Goal: Information Seeking & Learning: Compare options

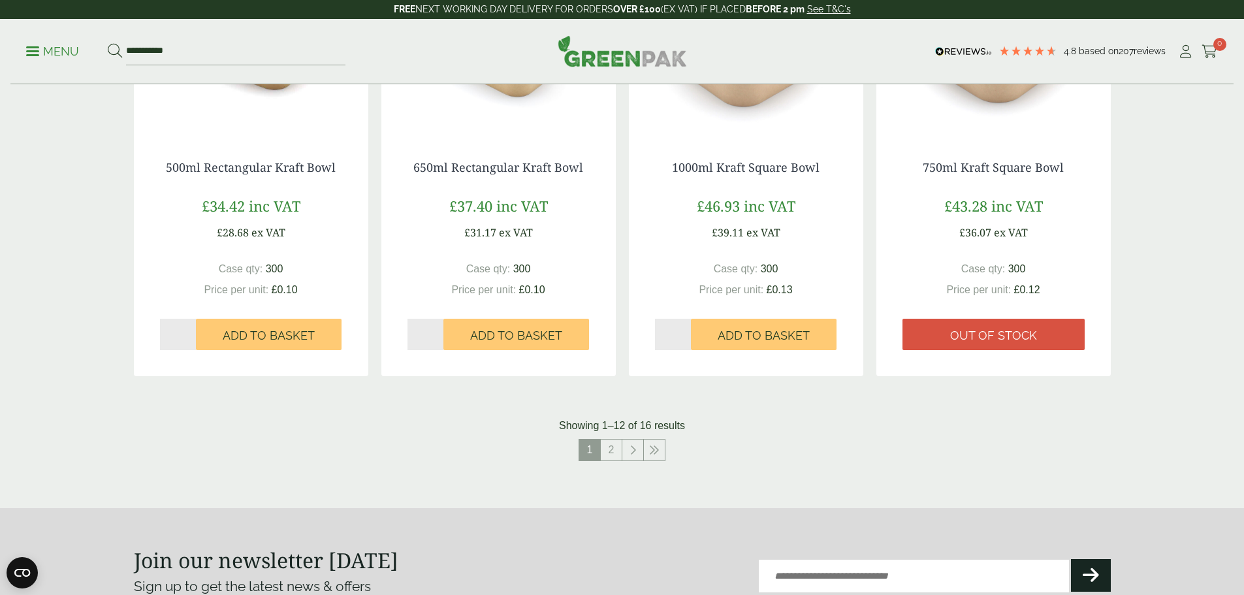
scroll to position [1111, 0]
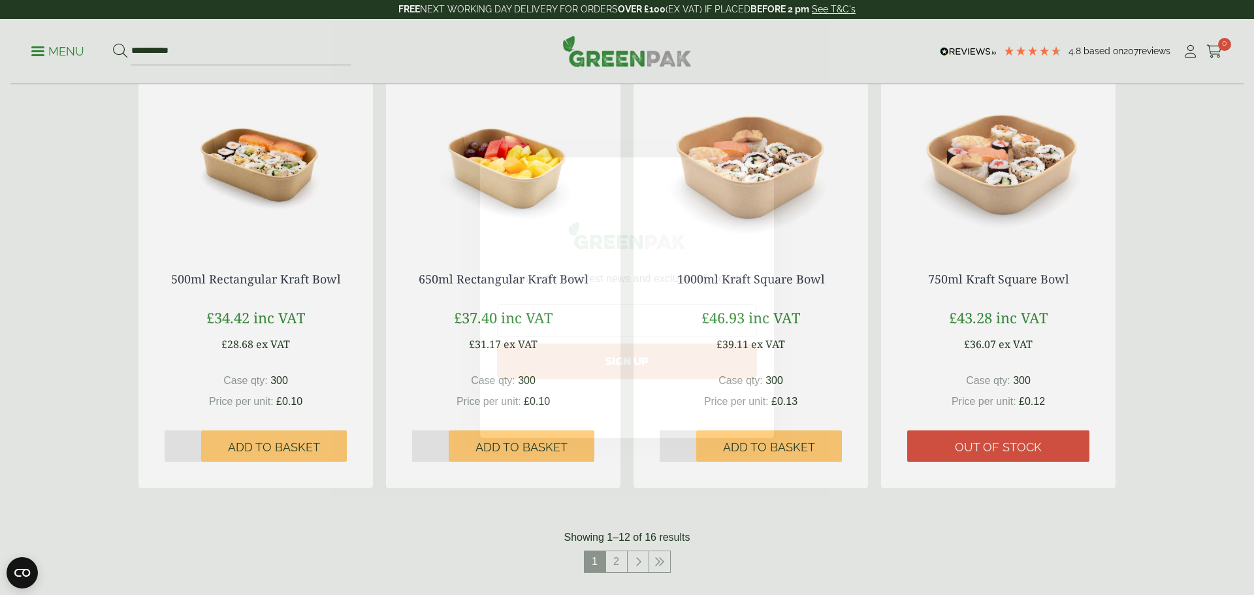
click at [758, 174] on circle "Close dialog" at bounding box center [758, 174] width 22 height 22
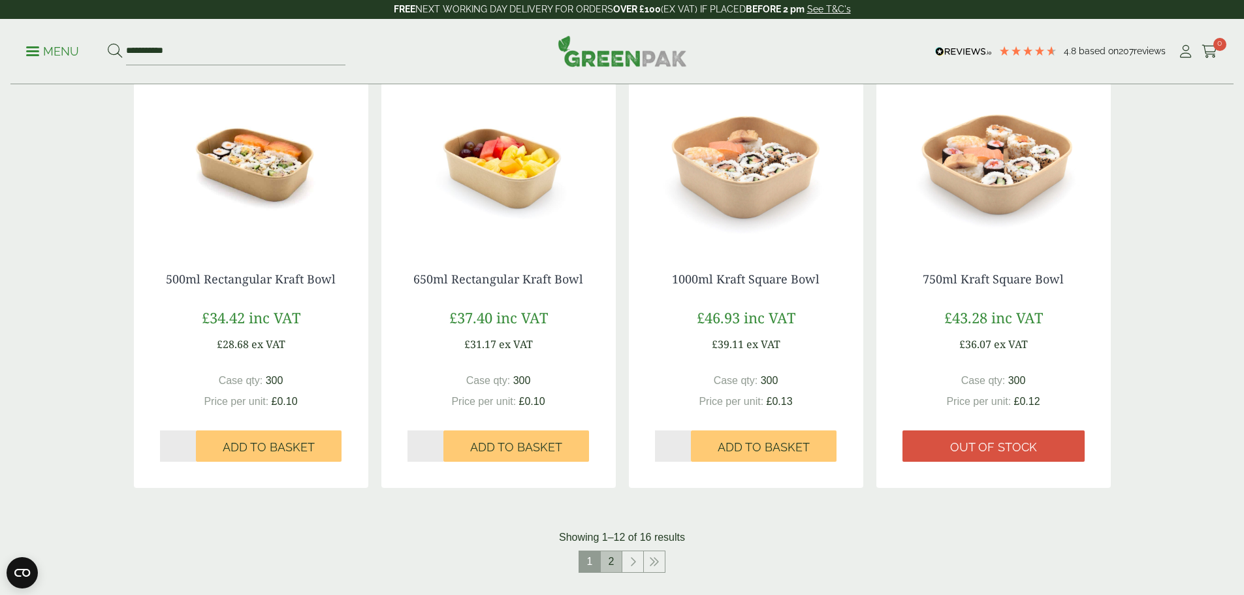
click at [608, 563] on link "2" at bounding box center [611, 561] width 21 height 21
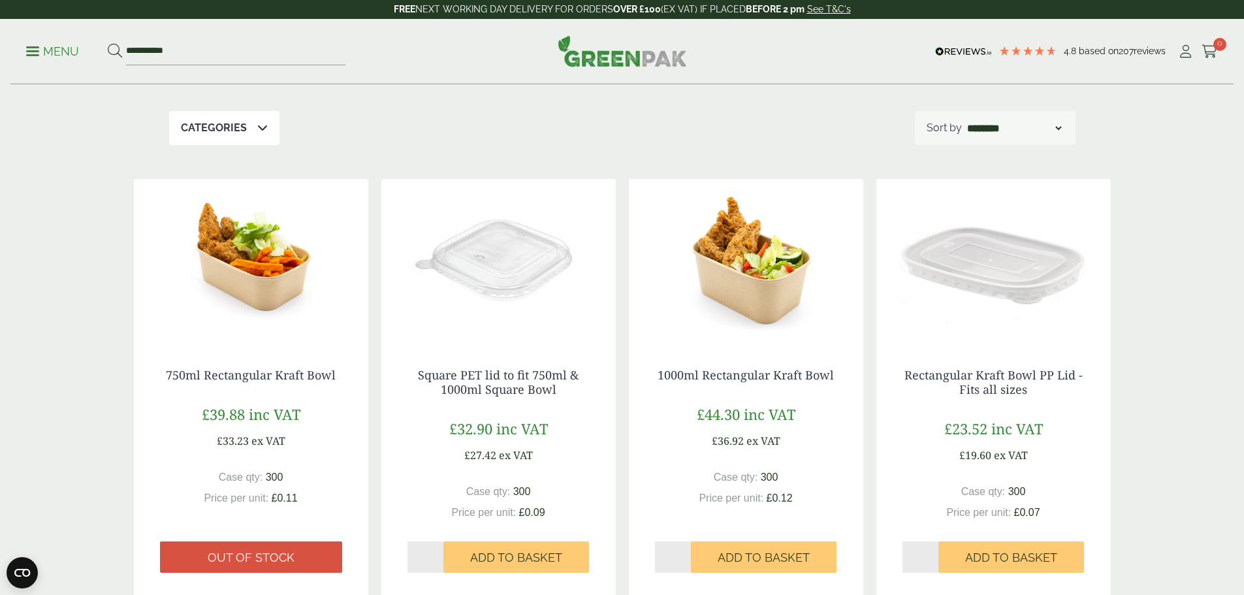
scroll to position [172, 0]
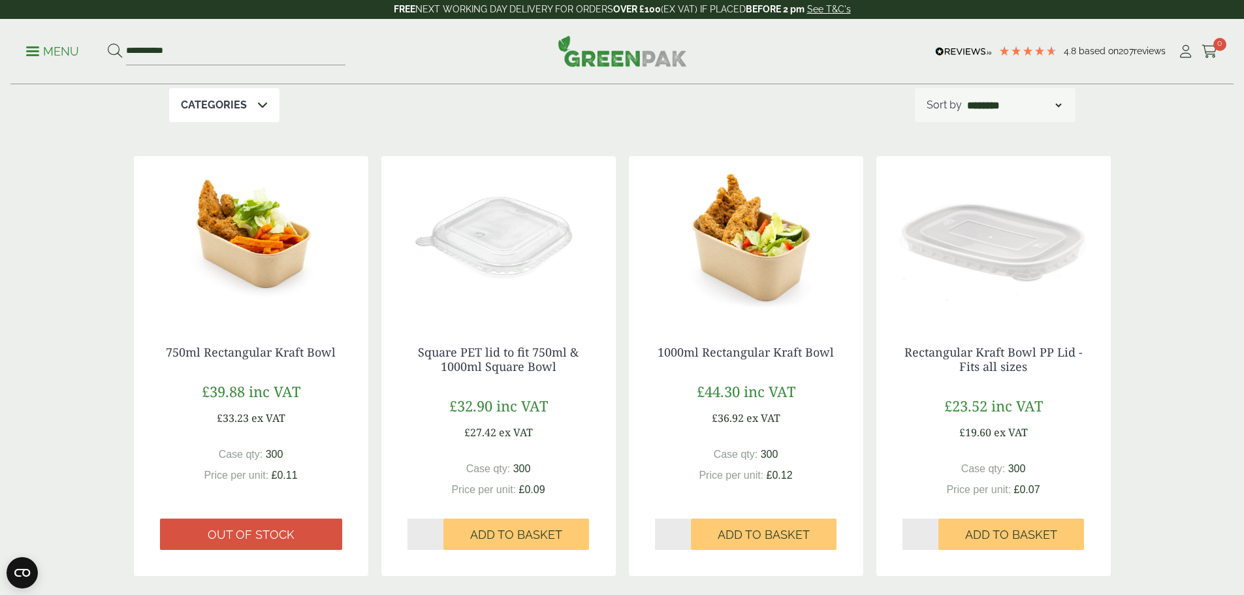
click at [253, 243] on img at bounding box center [251, 237] width 235 height 163
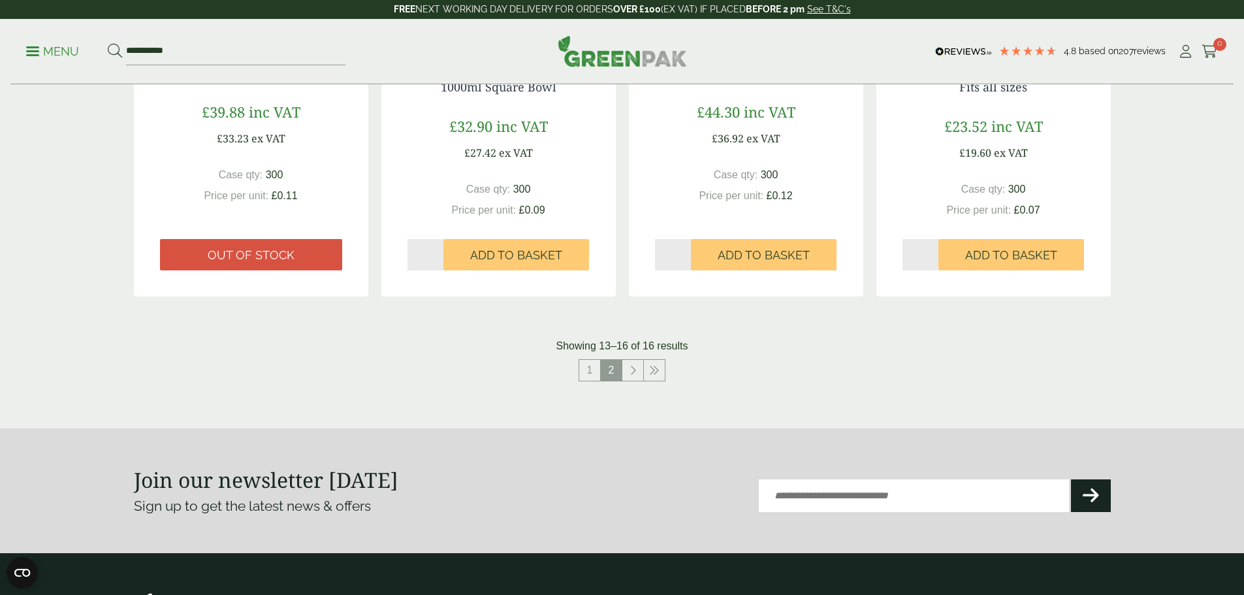
scroll to position [457, 0]
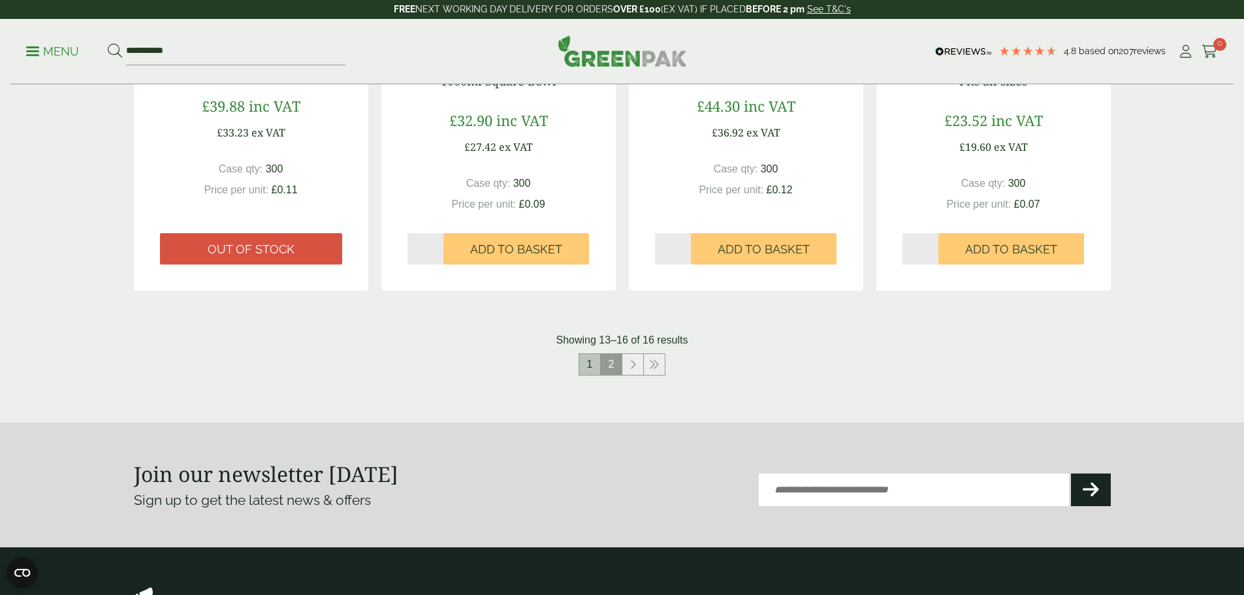
click at [583, 367] on link "1" at bounding box center [589, 364] width 21 height 21
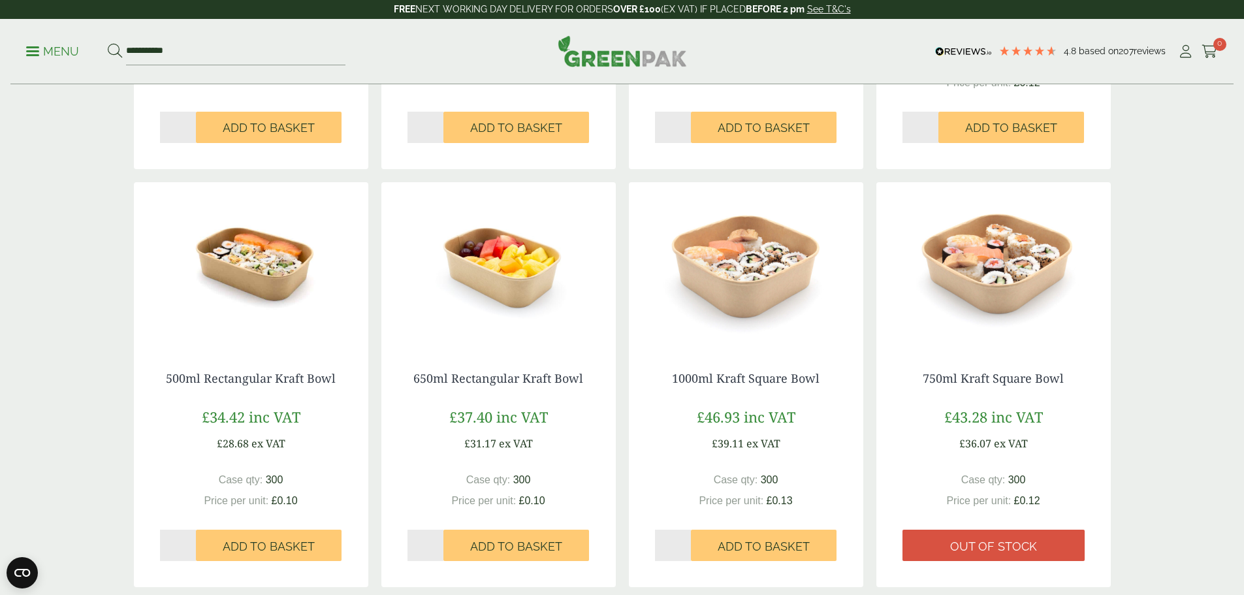
scroll to position [1045, 0]
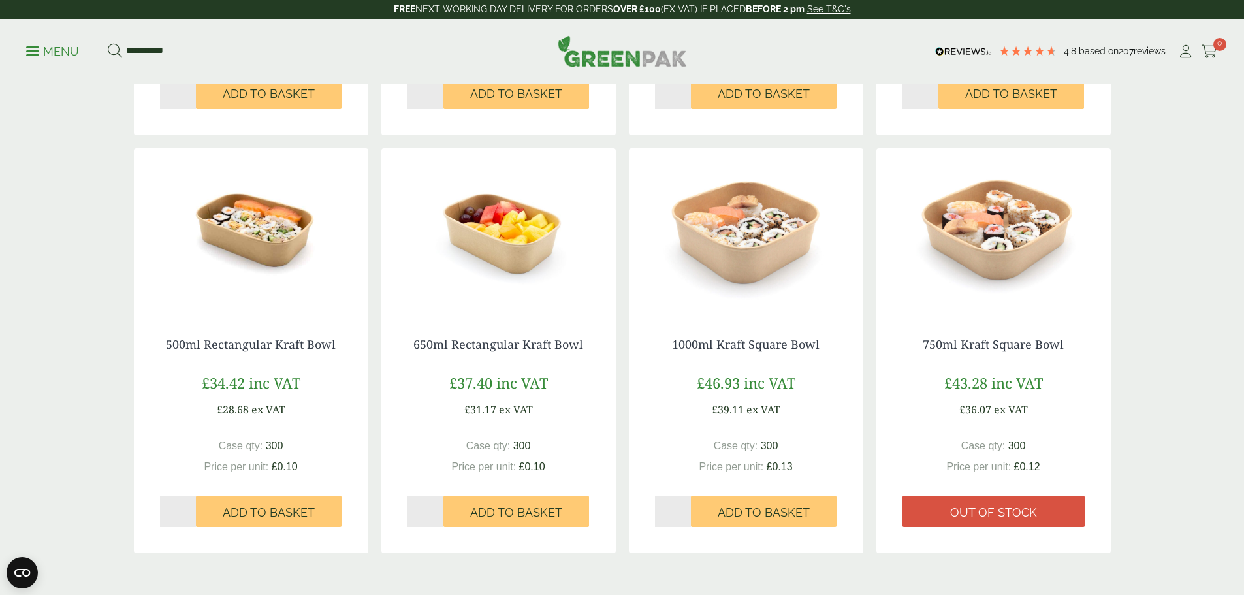
click at [986, 243] on img at bounding box center [994, 229] width 235 height 163
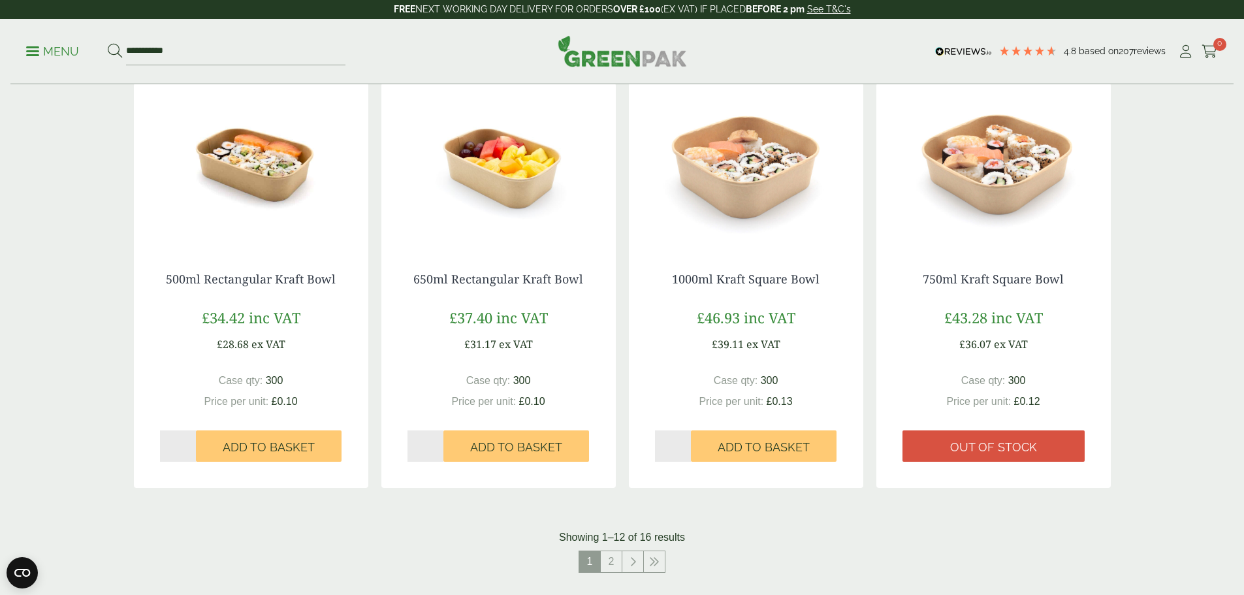
scroll to position [1176, 0]
